Goal: Task Accomplishment & Management: Complete application form

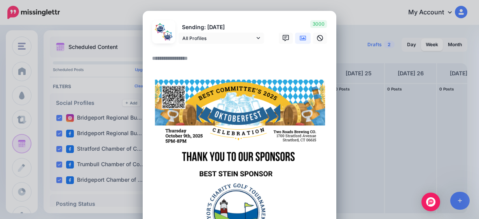
paste textarea "**********"
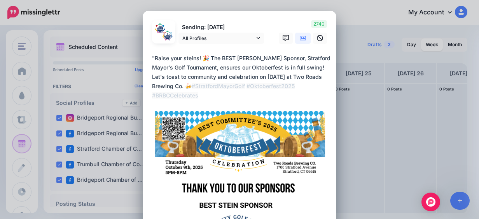
click at [152, 58] on textarea "**********" at bounding box center [241, 77] width 179 height 47
click at [202, 57] on textarea "**********" at bounding box center [241, 77] width 179 height 47
type textarea "**********"
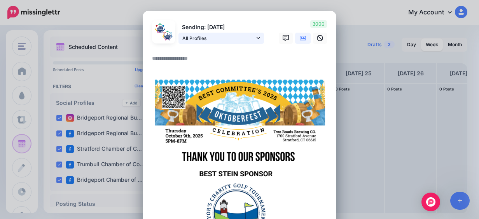
paste textarea "**********"
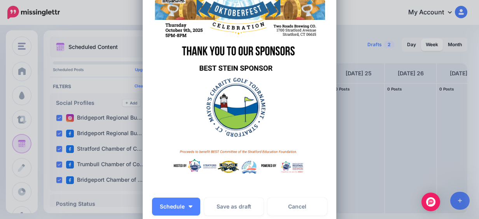
scroll to position [233, 0]
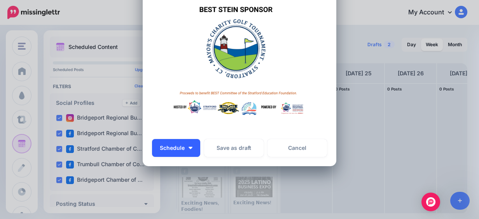
type textarea "**********"
click at [190, 149] on button "Schedule" at bounding box center [176, 148] width 48 height 18
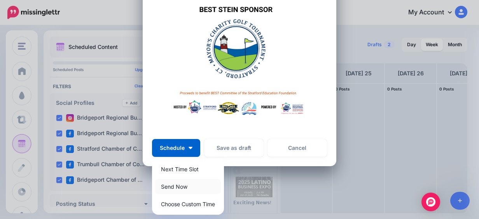
click at [191, 185] on link "Send Now" at bounding box center [188, 186] width 66 height 15
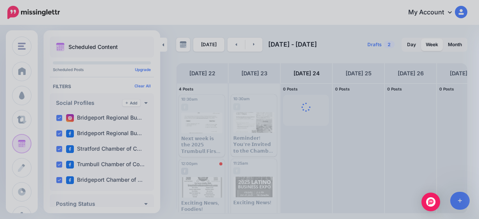
scroll to position [0, 0]
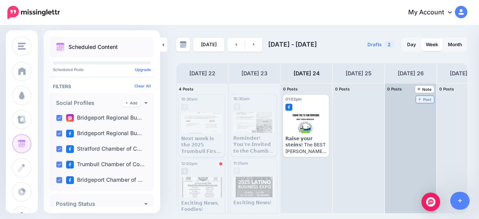
click at [428, 101] on span "Post" at bounding box center [426, 100] width 14 height 4
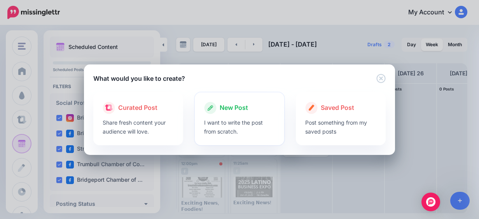
click at [259, 117] on div at bounding box center [239, 116] width 71 height 4
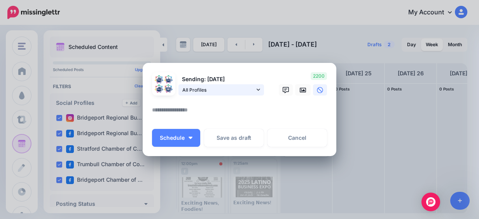
click at [249, 92] on span "All Profiles" at bounding box center [218, 90] width 72 height 8
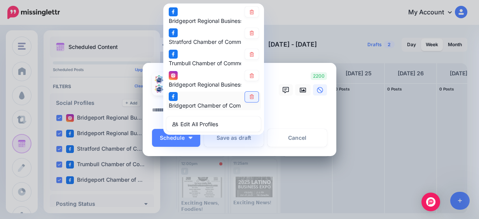
click at [250, 97] on icon at bounding box center [252, 97] width 4 height 5
click at [248, 78] on link at bounding box center [252, 75] width 14 height 11
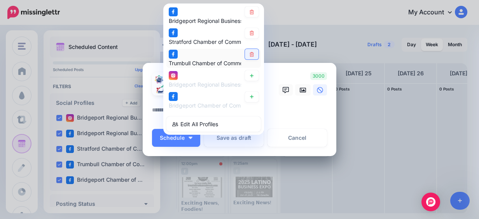
click at [251, 58] on link at bounding box center [252, 54] width 14 height 11
click at [295, 88] on link at bounding box center [303, 89] width 16 height 11
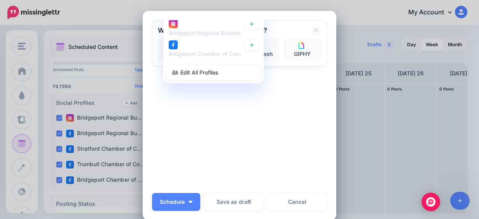
click at [269, 124] on div "Sending: [DATE] All Profiles" at bounding box center [239, 104] width 175 height 168
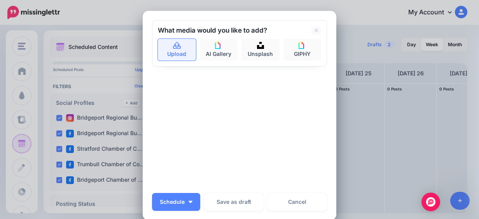
click at [170, 60] on link "Upload" at bounding box center [177, 50] width 38 height 22
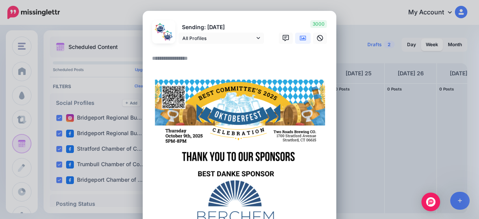
click at [187, 59] on textarea at bounding box center [241, 61] width 179 height 15
paste textarea "**********"
type textarea "**********"
paste textarea "**********"
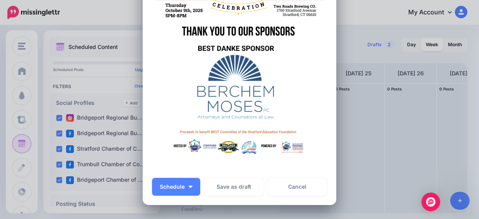
scroll to position [265, 0]
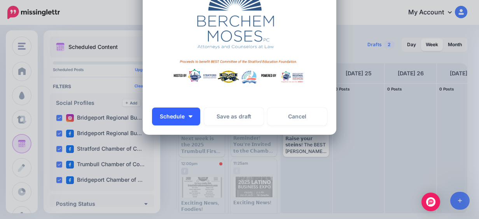
type textarea "**********"
click at [186, 114] on button "Schedule" at bounding box center [176, 117] width 48 height 18
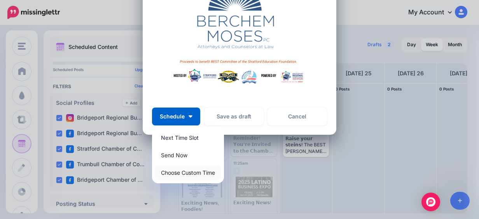
click at [198, 172] on link "Choose Custom Time" at bounding box center [188, 172] width 66 height 15
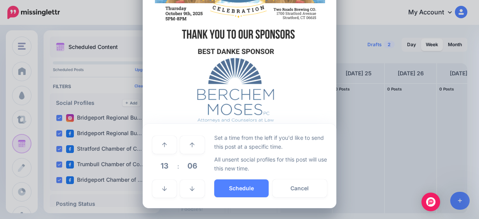
scroll to position [191, 0]
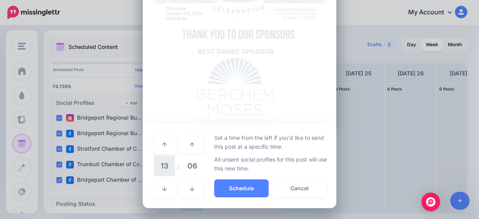
click at [160, 173] on span "13" at bounding box center [164, 166] width 21 height 21
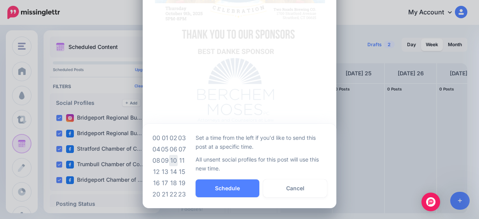
click at [173, 160] on td "10" at bounding box center [173, 160] width 9 height 11
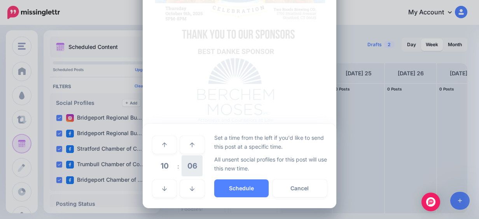
click at [191, 168] on span "06" at bounding box center [192, 166] width 21 height 21
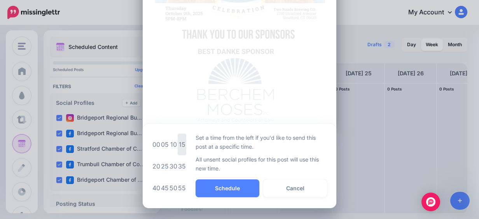
click at [179, 147] on td "15" at bounding box center [182, 145] width 9 height 22
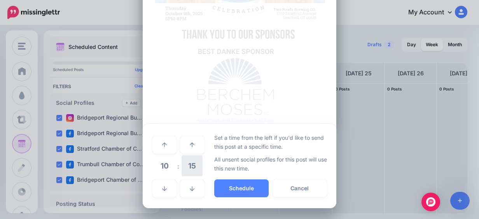
click at [188, 170] on span "15" at bounding box center [192, 166] width 21 height 21
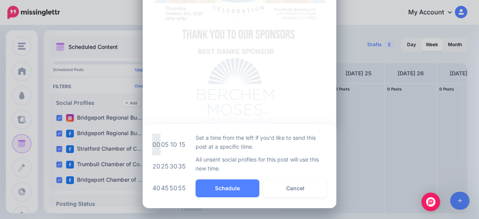
click at [155, 145] on td "00" at bounding box center [156, 145] width 9 height 22
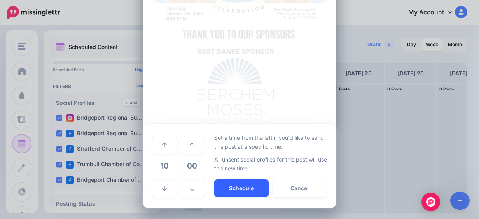
click at [235, 191] on button "Schedule" at bounding box center [241, 189] width 54 height 18
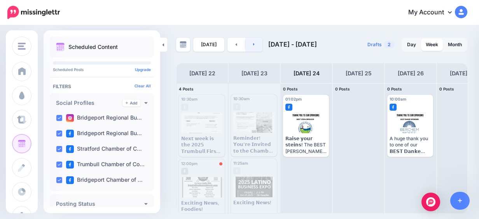
click at [257, 46] on link at bounding box center [254, 45] width 18 height 14
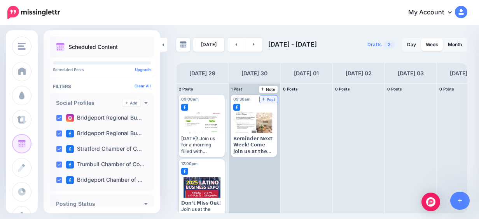
click at [273, 102] on link "Post" at bounding box center [269, 99] width 18 height 7
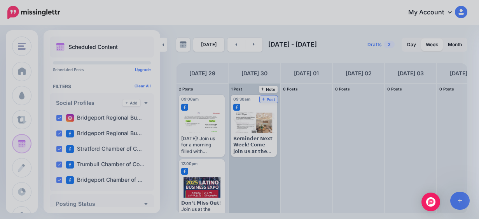
scroll to position [0, 0]
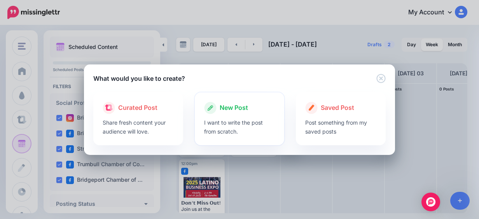
click at [208, 98] on div "New Post I want to write the post from scratch." at bounding box center [240, 119] width 90 height 53
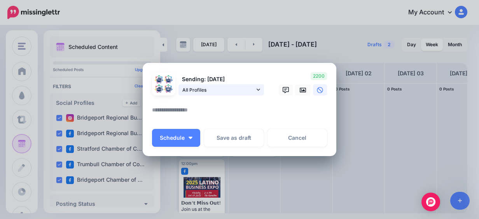
click at [195, 92] on span "All Profiles" at bounding box center [218, 90] width 72 height 8
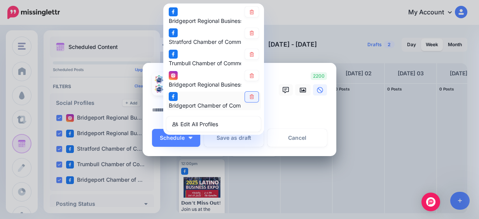
click at [245, 101] on link at bounding box center [252, 97] width 14 height 11
click at [246, 78] on link at bounding box center [252, 75] width 14 height 11
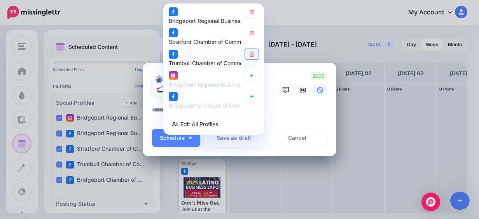
click at [250, 54] on icon at bounding box center [252, 54] width 4 height 5
click at [301, 92] on icon at bounding box center [303, 90] width 6 height 5
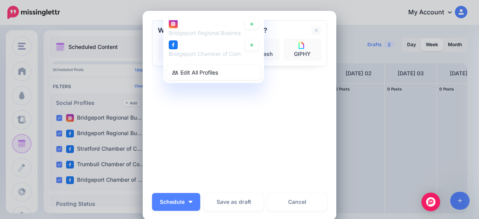
click at [257, 106] on div "Sending: [DATE] All Profiles" at bounding box center [239, 104] width 175 height 168
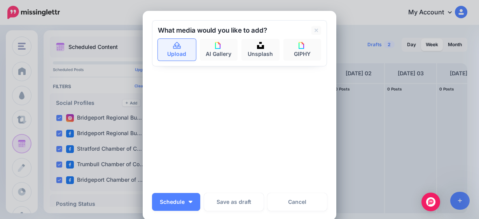
click at [186, 53] on link "Upload" at bounding box center [177, 50] width 38 height 22
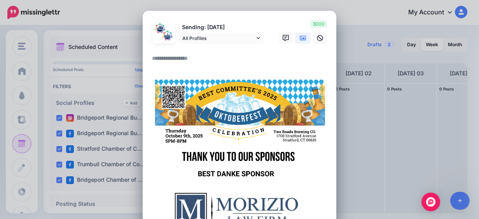
click at [172, 58] on textarea at bounding box center [241, 61] width 179 height 15
paste textarea "**********"
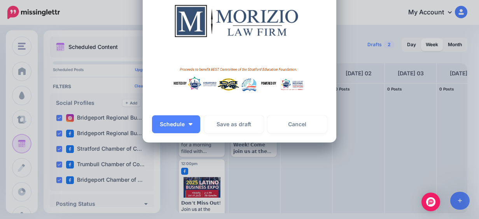
scroll to position [265, 0]
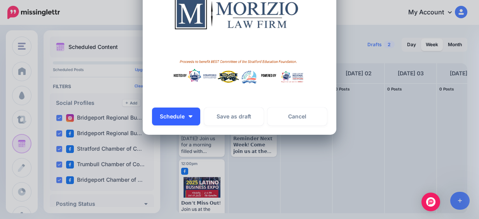
type textarea "**********"
click at [181, 117] on span "Schedule" at bounding box center [172, 116] width 25 height 5
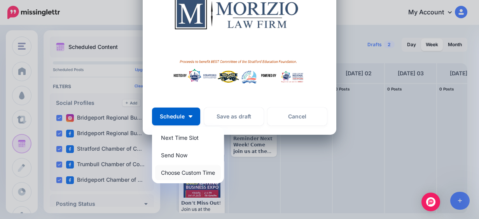
click at [181, 172] on link "Choose Custom Time" at bounding box center [188, 172] width 66 height 15
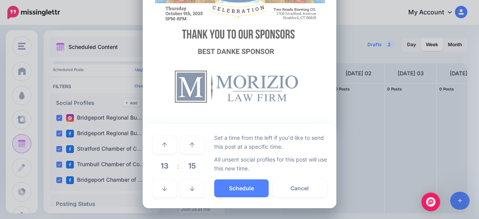
scroll to position [191, 0]
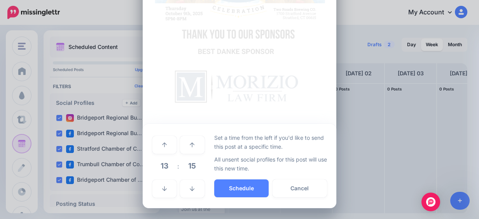
click at [187, 163] on span "15" at bounding box center [192, 166] width 21 height 21
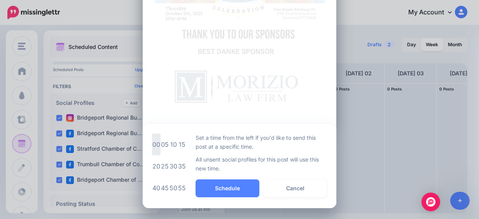
click at [154, 144] on td "00" at bounding box center [156, 145] width 9 height 22
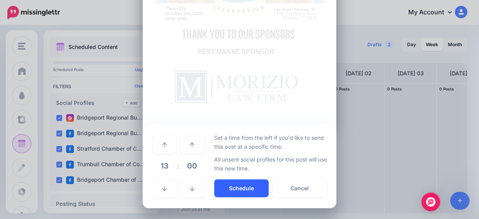
click at [224, 183] on button "Schedule" at bounding box center [241, 189] width 54 height 18
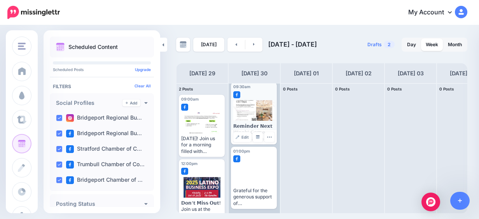
scroll to position [0, 0]
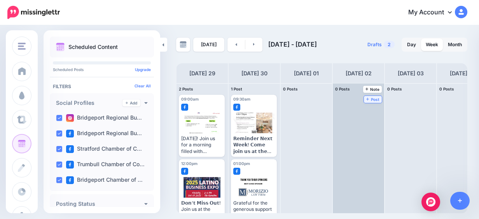
click at [374, 102] on link "Post" at bounding box center [373, 99] width 18 height 7
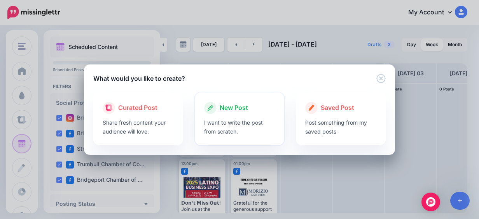
click at [257, 118] on p "I want to write the post from scratch." at bounding box center [239, 127] width 71 height 18
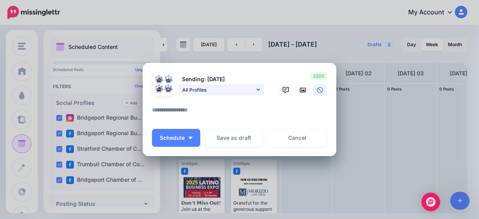
click at [195, 92] on span "All Profiles" at bounding box center [218, 90] width 72 height 8
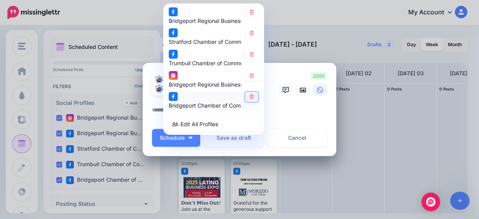
click at [249, 100] on link at bounding box center [252, 97] width 14 height 11
click at [248, 72] on link at bounding box center [252, 75] width 14 height 11
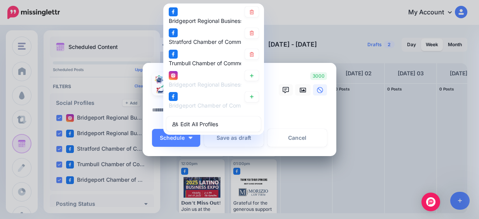
click at [251, 54] on icon at bounding box center [252, 54] width 6 height 5
click at [302, 111] on textarea at bounding box center [241, 112] width 179 height 15
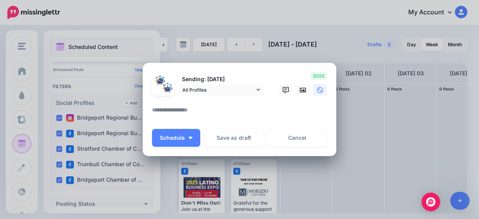
click at [301, 96] on div at bounding box center [239, 101] width 175 height 10
click at [301, 94] on link at bounding box center [303, 89] width 16 height 11
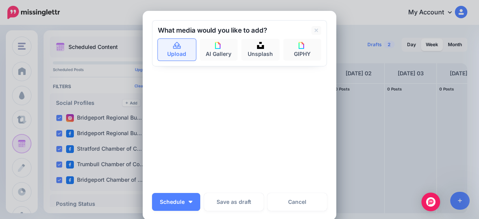
click at [183, 60] on link "Upload" at bounding box center [177, 50] width 38 height 22
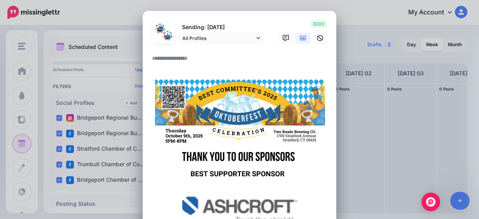
click at [171, 59] on textarea at bounding box center [241, 61] width 179 height 15
paste textarea "**********"
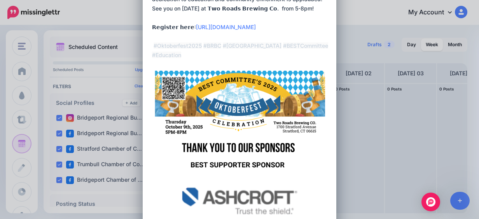
scroll to position [233, 0]
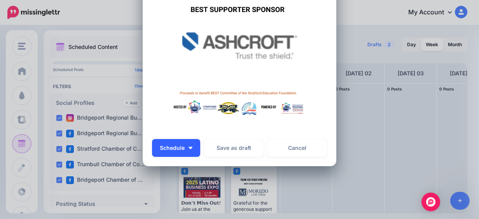
type textarea "**********"
click at [183, 148] on button "Schedule" at bounding box center [176, 148] width 48 height 18
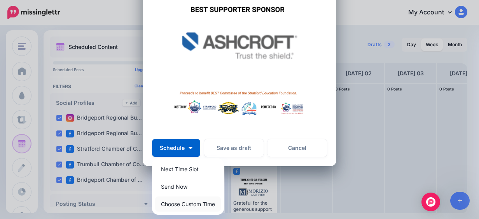
click at [196, 198] on link "Choose Custom Time" at bounding box center [188, 204] width 66 height 15
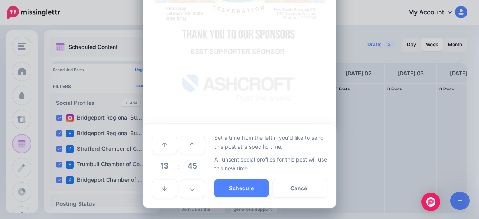
scroll to position [191, 0]
click at [156, 164] on span "13" at bounding box center [164, 166] width 21 height 21
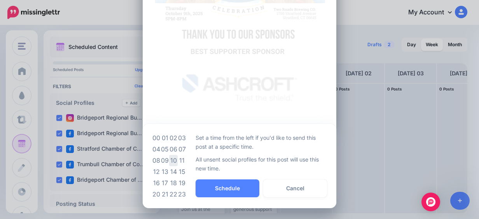
click at [172, 159] on td "10" at bounding box center [173, 160] width 9 height 11
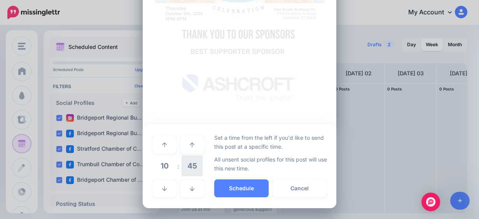
click at [182, 164] on span "45" at bounding box center [192, 166] width 21 height 21
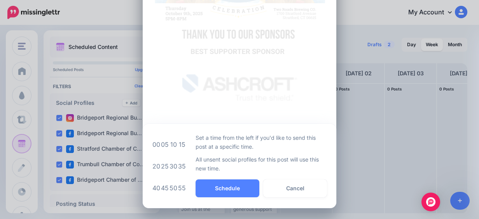
click at [147, 144] on div "***** 10 : 45 00 01 02 03 04 05 06 07 08 09 10 11 12 13 14 15 16 17 18 19 20 21…" at bounding box center [240, 166] width 194 height 84
click at [152, 146] on td "00" at bounding box center [156, 145] width 9 height 22
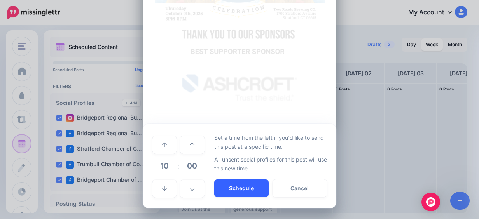
click at [230, 189] on button "Schedule" at bounding box center [241, 189] width 54 height 18
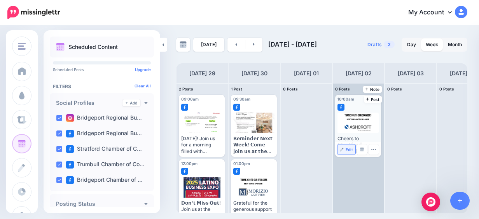
click at [351, 148] on span "Edit" at bounding box center [349, 150] width 7 height 4
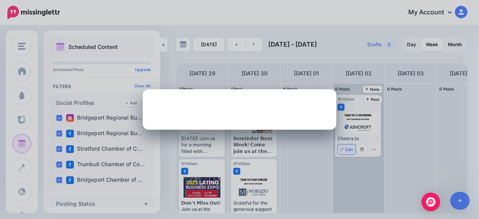
scroll to position [0, 0]
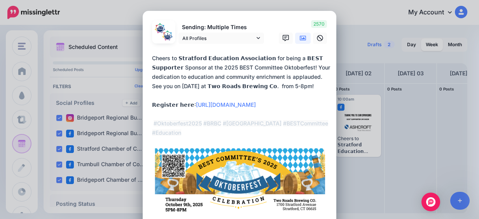
drag, startPoint x: 175, startPoint y: 57, endPoint x: 254, endPoint y: 58, distance: 78.2
click at [254, 58] on textarea "**********" at bounding box center [241, 96] width 179 height 84
click at [323, 38] on link at bounding box center [320, 38] width 14 height 11
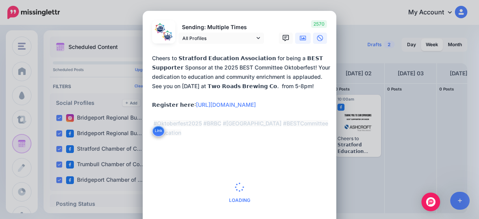
click at [301, 38] on icon at bounding box center [303, 38] width 6 height 5
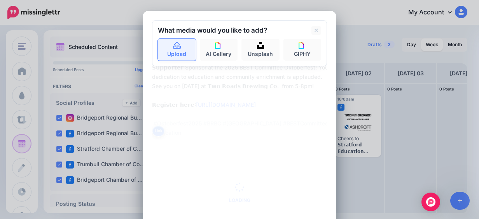
click at [177, 46] on icon at bounding box center [177, 45] width 9 height 7
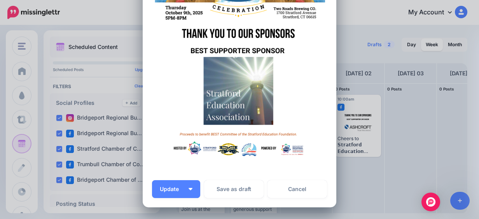
scroll to position [195, 0]
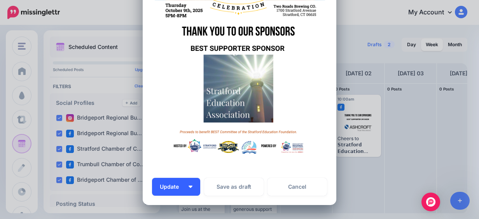
click at [189, 183] on button "Update" at bounding box center [176, 187] width 48 height 18
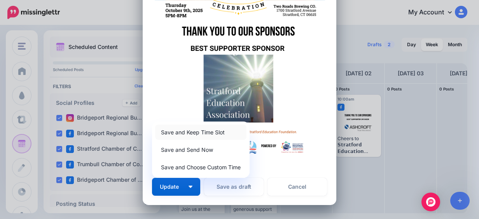
click at [211, 132] on link "Save and Keep Time Slot" at bounding box center [200, 132] width 91 height 15
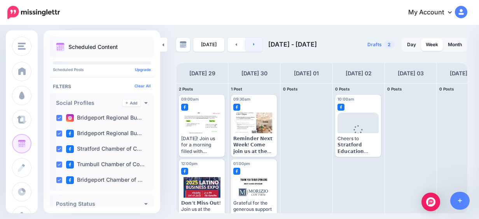
click at [249, 45] on link at bounding box center [254, 45] width 18 height 14
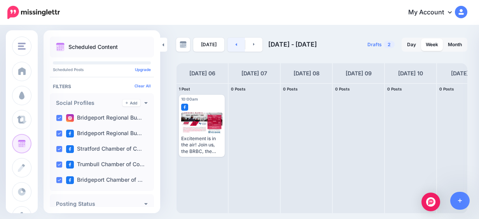
click at [232, 44] on link at bounding box center [237, 45] width 18 height 14
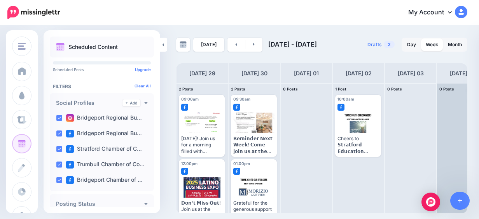
click at [461, 103] on div at bounding box center [462, 149] width 51 height 130
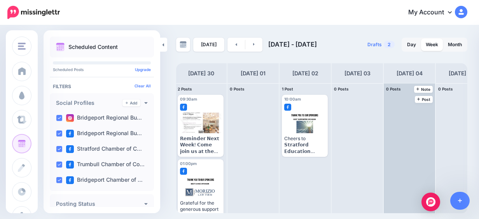
scroll to position [0, 54]
click at [429, 98] on span "Post" at bounding box center [424, 100] width 14 height 4
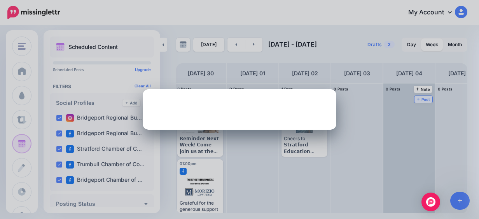
scroll to position [0, 0]
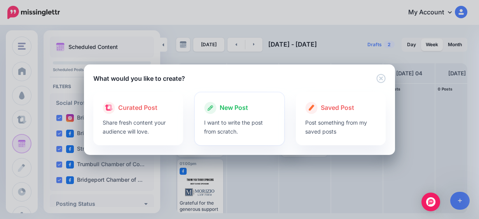
click at [230, 109] on span "New Post" at bounding box center [234, 108] width 28 height 10
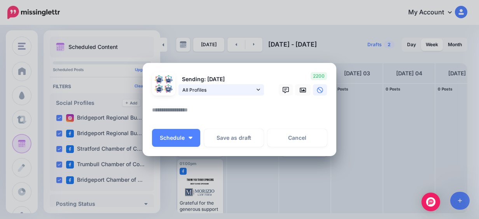
click at [214, 89] on span "All Profiles" at bounding box center [218, 90] width 72 height 8
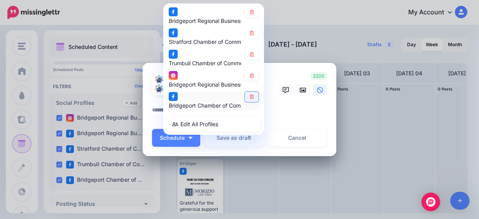
click at [250, 99] on icon at bounding box center [252, 97] width 4 height 5
click at [251, 72] on link at bounding box center [252, 75] width 14 height 11
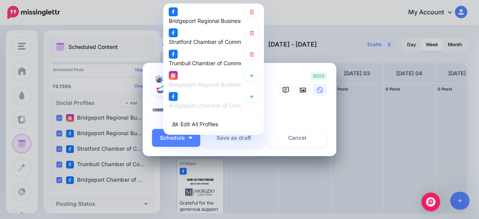
click at [254, 49] on link at bounding box center [252, 54] width 14 height 11
click at [300, 93] on icon at bounding box center [303, 90] width 6 height 6
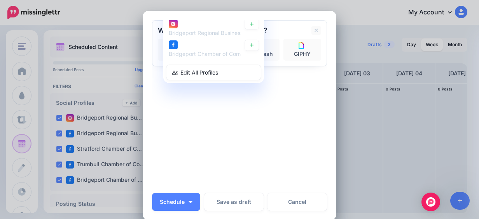
click at [184, 138] on div "Sending: [DATE] All Profiles" at bounding box center [239, 104] width 175 height 168
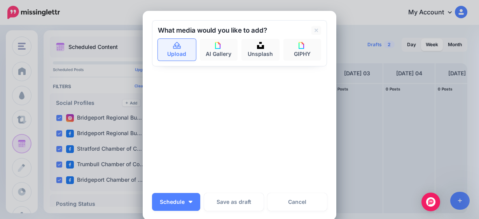
click at [180, 59] on link "Upload" at bounding box center [177, 50] width 38 height 22
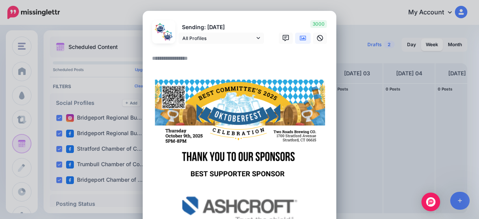
click at [194, 58] on textarea at bounding box center [241, 61] width 179 height 15
paste textarea "**********"
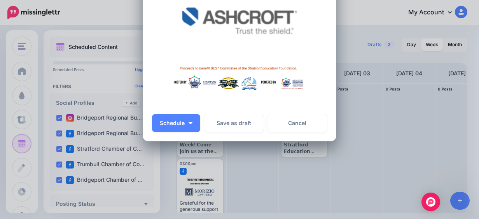
scroll to position [274, 0]
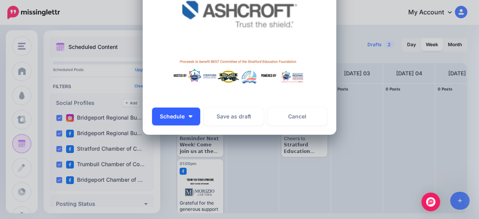
type textarea "**********"
click at [186, 115] on button "Schedule" at bounding box center [176, 117] width 48 height 18
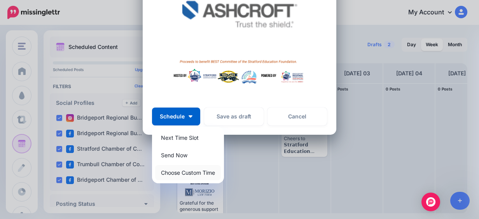
click at [199, 172] on link "Choose Custom Time" at bounding box center [188, 172] width 66 height 15
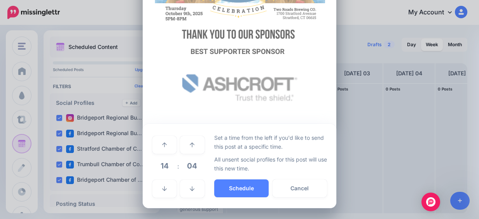
scroll to position [201, 0]
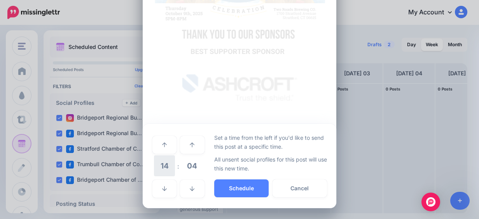
click at [164, 166] on span "14" at bounding box center [164, 166] width 21 height 21
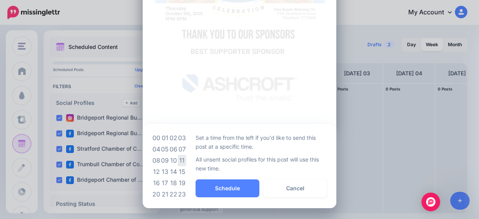
click at [178, 163] on td "11" at bounding box center [182, 160] width 9 height 11
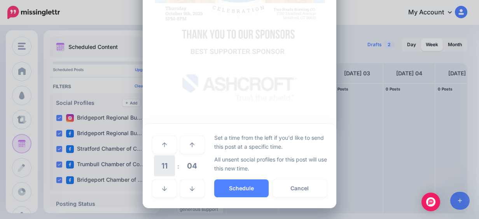
click at [164, 164] on span "11" at bounding box center [164, 166] width 21 height 21
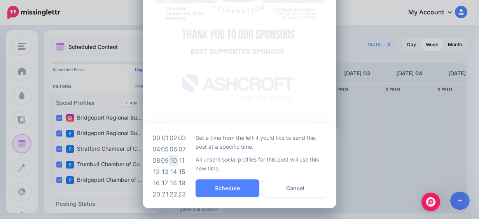
click at [174, 158] on td "10" at bounding box center [173, 160] width 9 height 11
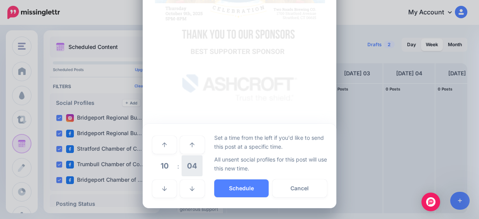
click at [184, 161] on span "04" at bounding box center [192, 166] width 21 height 21
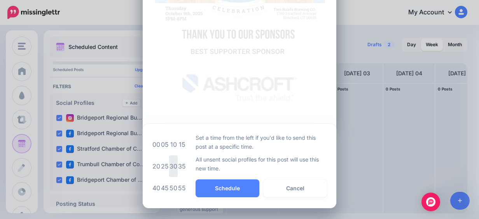
click at [170, 168] on td "30" at bounding box center [173, 167] width 9 height 22
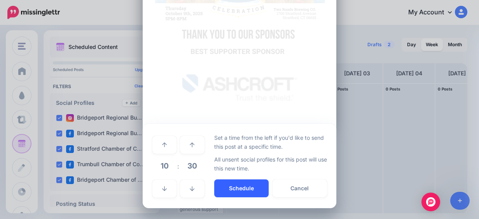
click at [221, 183] on button "Schedule" at bounding box center [241, 189] width 54 height 18
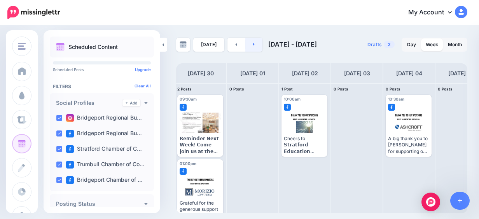
click at [254, 40] on link at bounding box center [254, 45] width 18 height 14
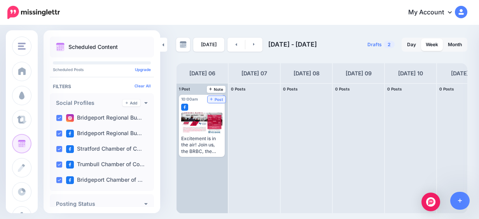
click at [221, 96] on link "Post" at bounding box center [217, 99] width 18 height 7
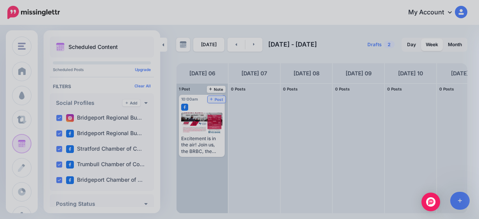
scroll to position [0, 0]
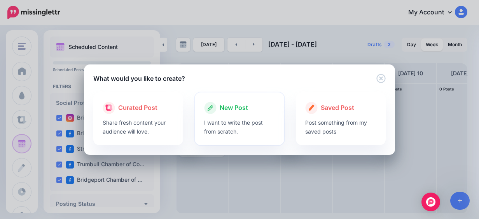
click at [251, 111] on div "New Post" at bounding box center [239, 108] width 71 height 12
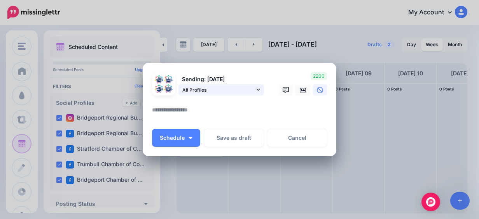
click at [231, 91] on span "All Profiles" at bounding box center [218, 90] width 72 height 8
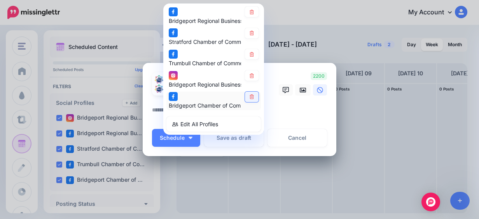
click at [250, 95] on icon at bounding box center [252, 97] width 4 height 5
click at [246, 71] on link at bounding box center [252, 75] width 14 height 11
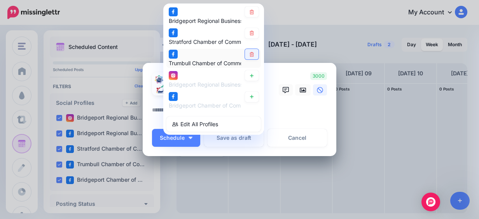
click at [245, 52] on link at bounding box center [252, 54] width 14 height 11
click at [282, 106] on textarea at bounding box center [241, 112] width 179 height 15
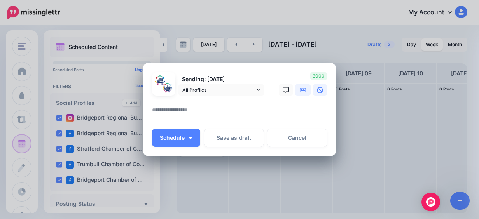
click at [300, 90] on icon at bounding box center [303, 90] width 6 height 6
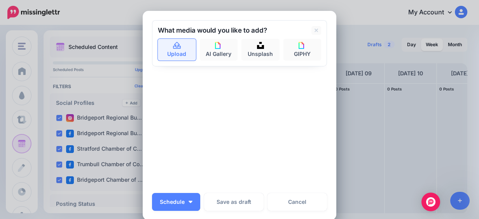
click at [169, 58] on link "Upload" at bounding box center [177, 50] width 38 height 22
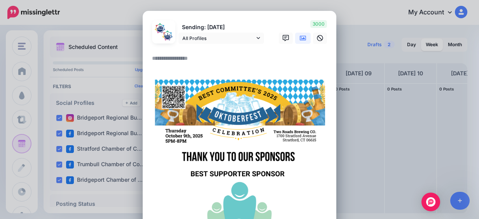
click at [170, 63] on textarea at bounding box center [241, 61] width 179 height 15
paste textarea "**********"
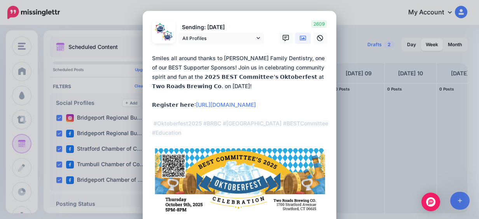
drag, startPoint x: 149, startPoint y: 59, endPoint x: 188, endPoint y: 131, distance: 81.8
click at [188, 131] on textarea "**********" at bounding box center [241, 96] width 179 height 84
paste textarea "**********"
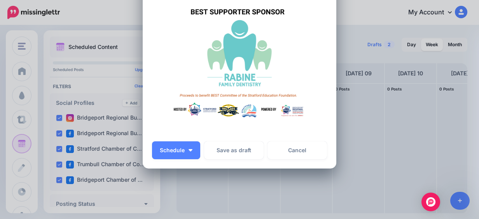
scroll to position [233, 0]
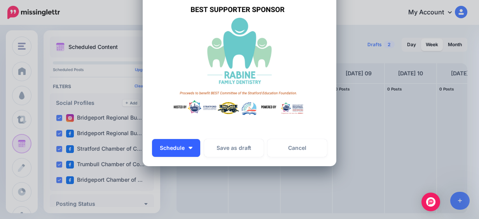
type textarea "**********"
click at [179, 152] on button "Schedule" at bounding box center [176, 148] width 48 height 18
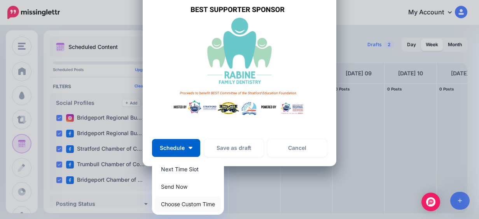
click at [193, 208] on link "Choose Custom Time" at bounding box center [188, 204] width 66 height 15
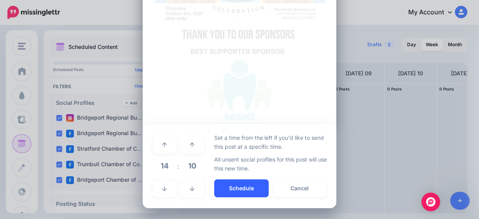
scroll to position [191, 0]
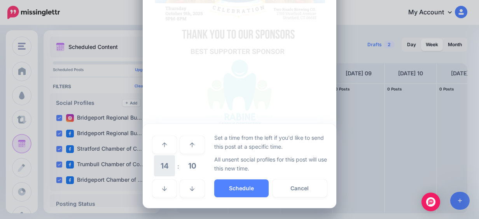
click at [162, 168] on span "14" at bounding box center [164, 166] width 21 height 21
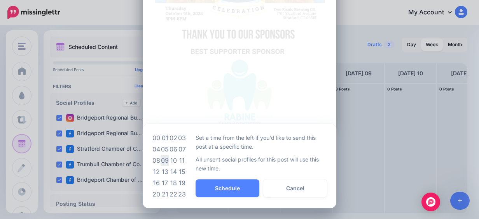
click at [161, 162] on td "09" at bounding box center [165, 160] width 9 height 11
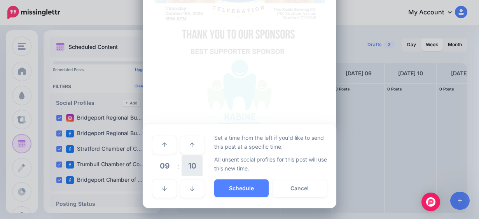
click at [182, 165] on span "10" at bounding box center [192, 166] width 21 height 21
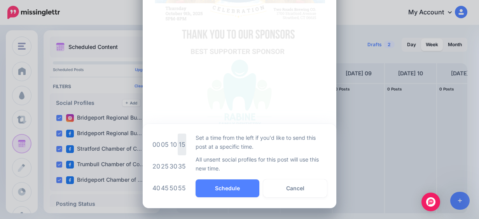
click at [180, 144] on td "15" at bounding box center [182, 145] width 9 height 22
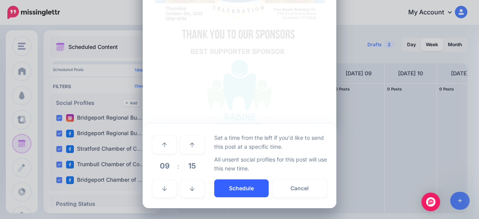
click at [241, 187] on button "Schedule" at bounding box center [241, 189] width 54 height 18
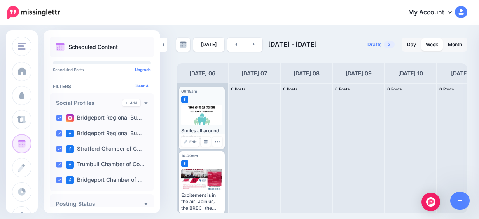
scroll to position [12, 0]
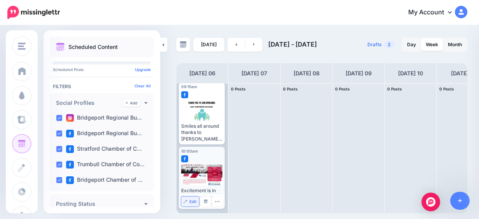
click at [191, 202] on span "Edit" at bounding box center [192, 202] width 7 height 4
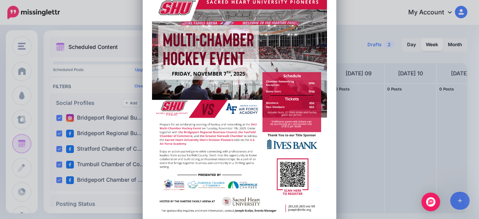
scroll to position [273, 0]
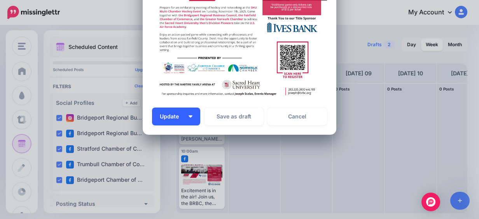
click at [186, 114] on button "Update" at bounding box center [176, 117] width 48 height 18
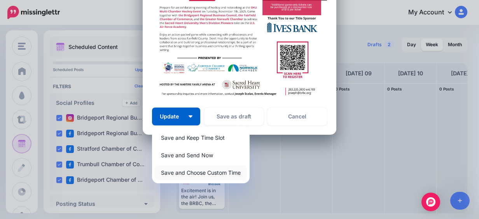
click at [214, 175] on link "Save and Choose Custom Time" at bounding box center [200, 172] width 91 height 15
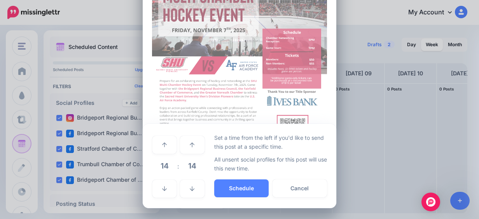
scroll to position [199, 0]
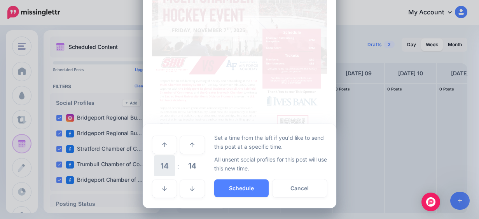
click at [163, 171] on span "14" at bounding box center [164, 166] width 21 height 21
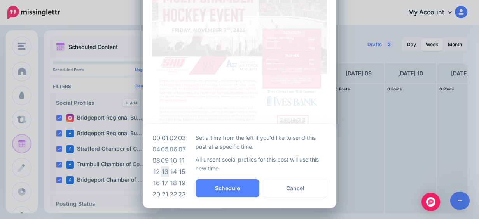
click at [161, 175] on td "13" at bounding box center [165, 171] width 9 height 11
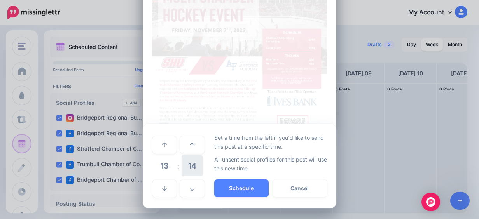
click at [189, 171] on span "14" at bounding box center [192, 166] width 21 height 21
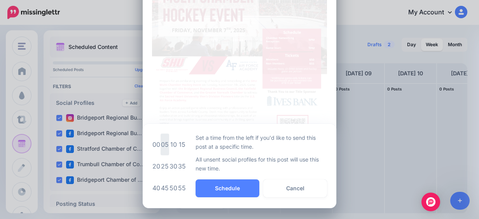
click at [161, 142] on td "05" at bounding box center [165, 145] width 9 height 22
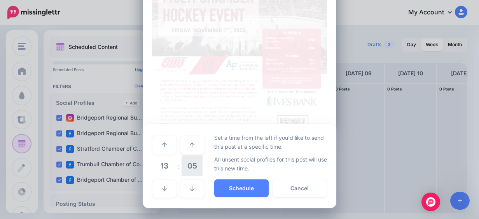
click at [190, 165] on span "05" at bounding box center [192, 166] width 21 height 21
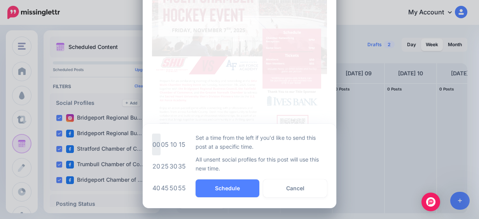
click at [152, 145] on td "00" at bounding box center [156, 145] width 9 height 22
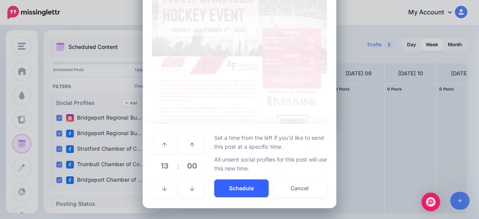
click at [231, 188] on button "Schedule" at bounding box center [241, 189] width 54 height 18
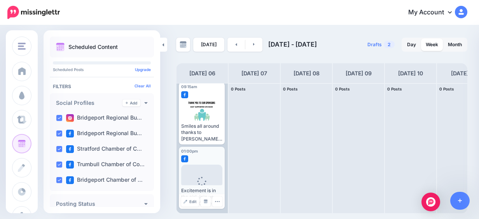
scroll to position [0, 0]
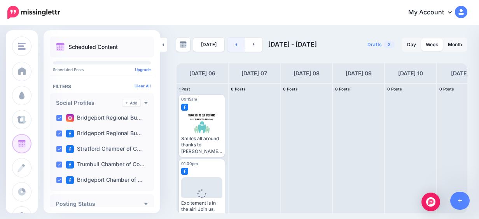
click at [228, 43] on link at bounding box center [237, 45] width 18 height 14
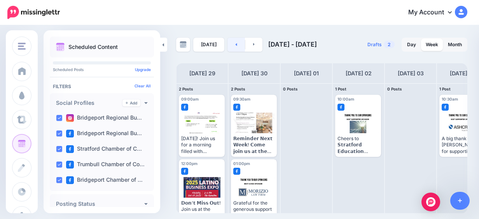
click at [230, 48] on link at bounding box center [237, 45] width 18 height 14
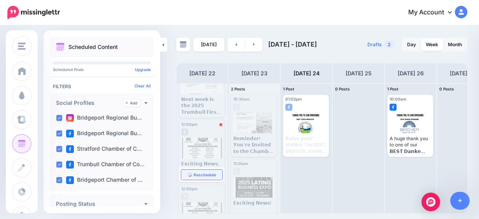
scroll to position [39, 0]
